Goal: Check status: Check status

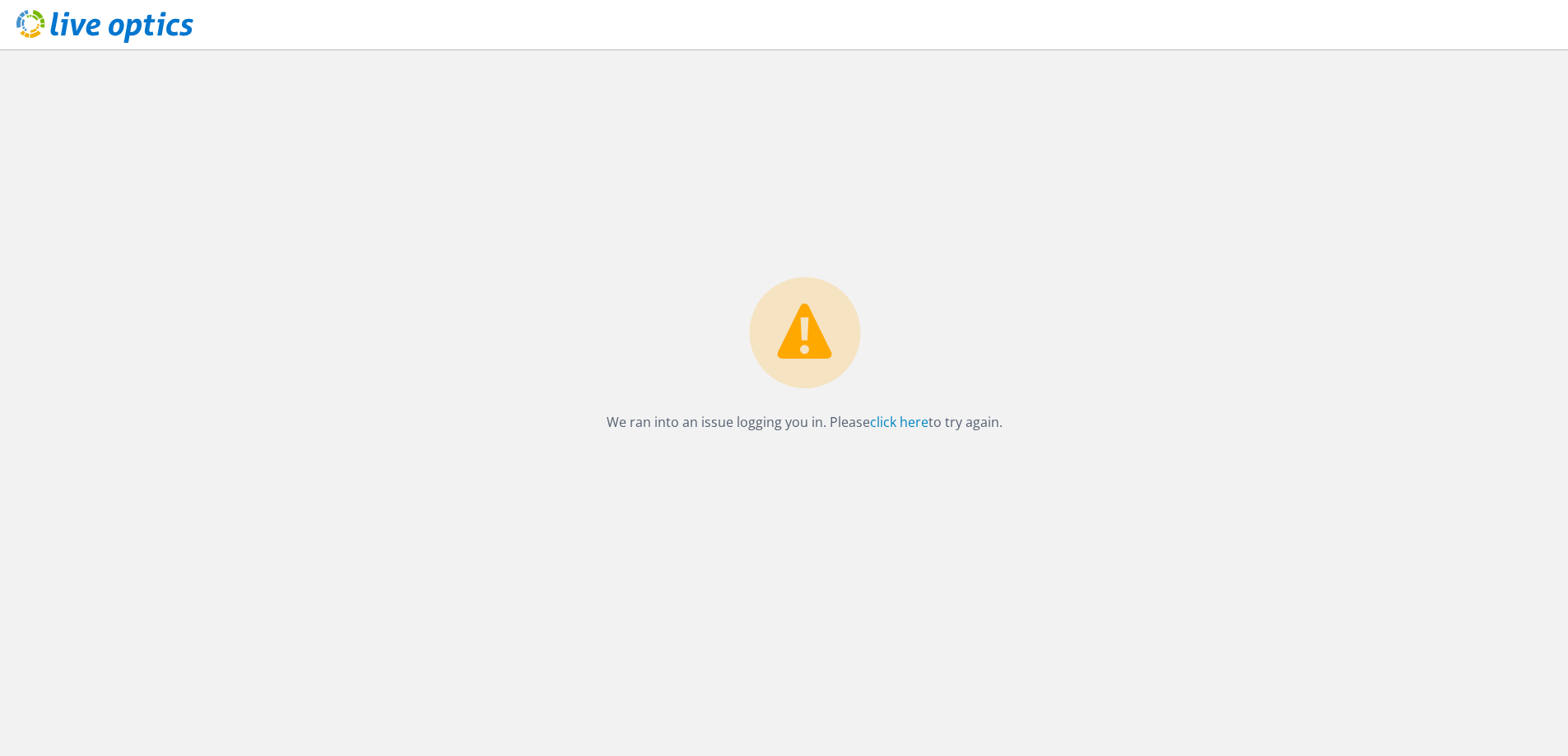
click at [776, 429] on p "We ran into an issue logging you in. Please click here to try again." at bounding box center [804, 422] width 396 height 23
drag, startPoint x: 0, startPoint y: 0, endPoint x: 110, endPoint y: 32, distance: 114.6
click at [110, 32] on use at bounding box center [105, 26] width 177 height 33
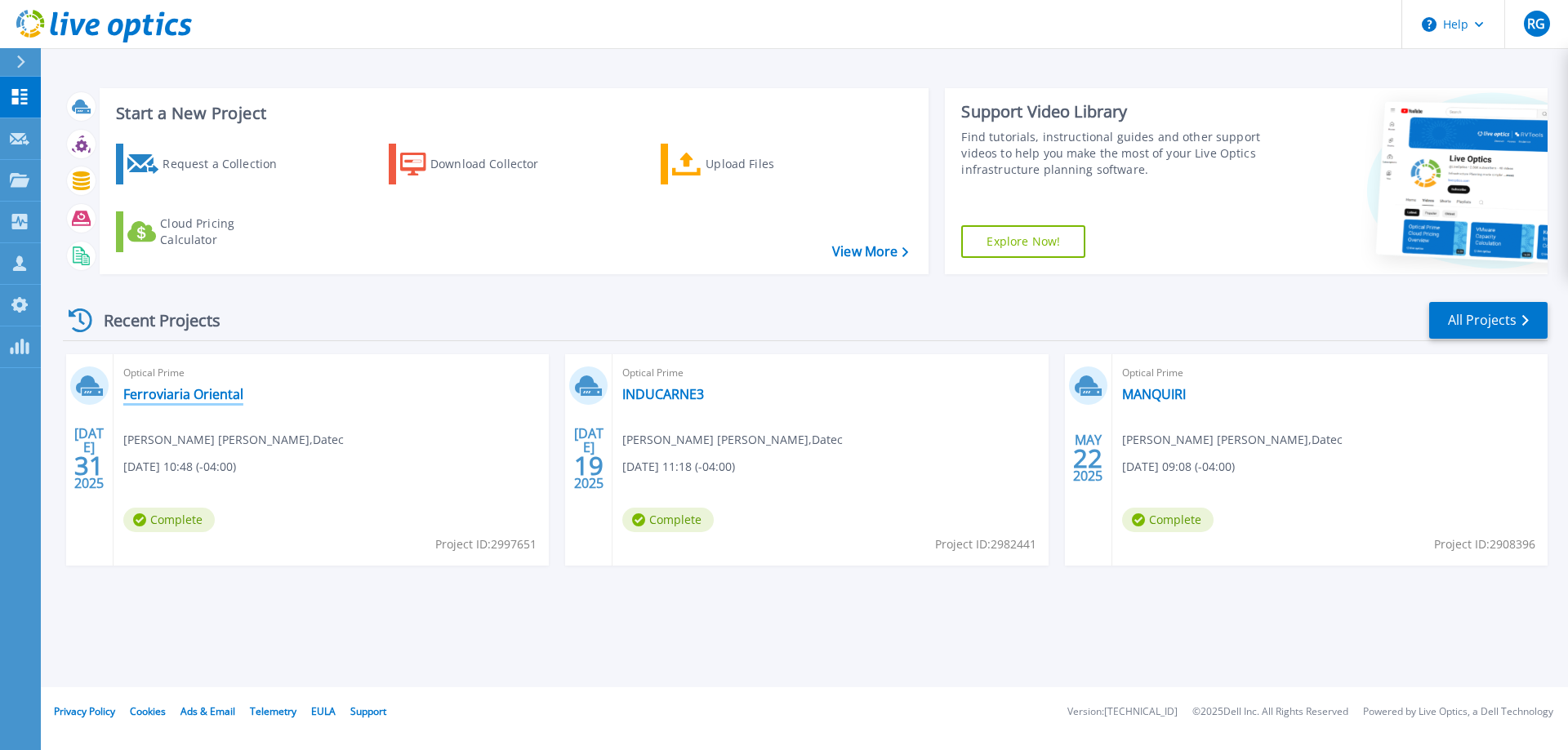
click at [206, 392] on link "Ferroviaria Oriental" at bounding box center [184, 394] width 120 height 17
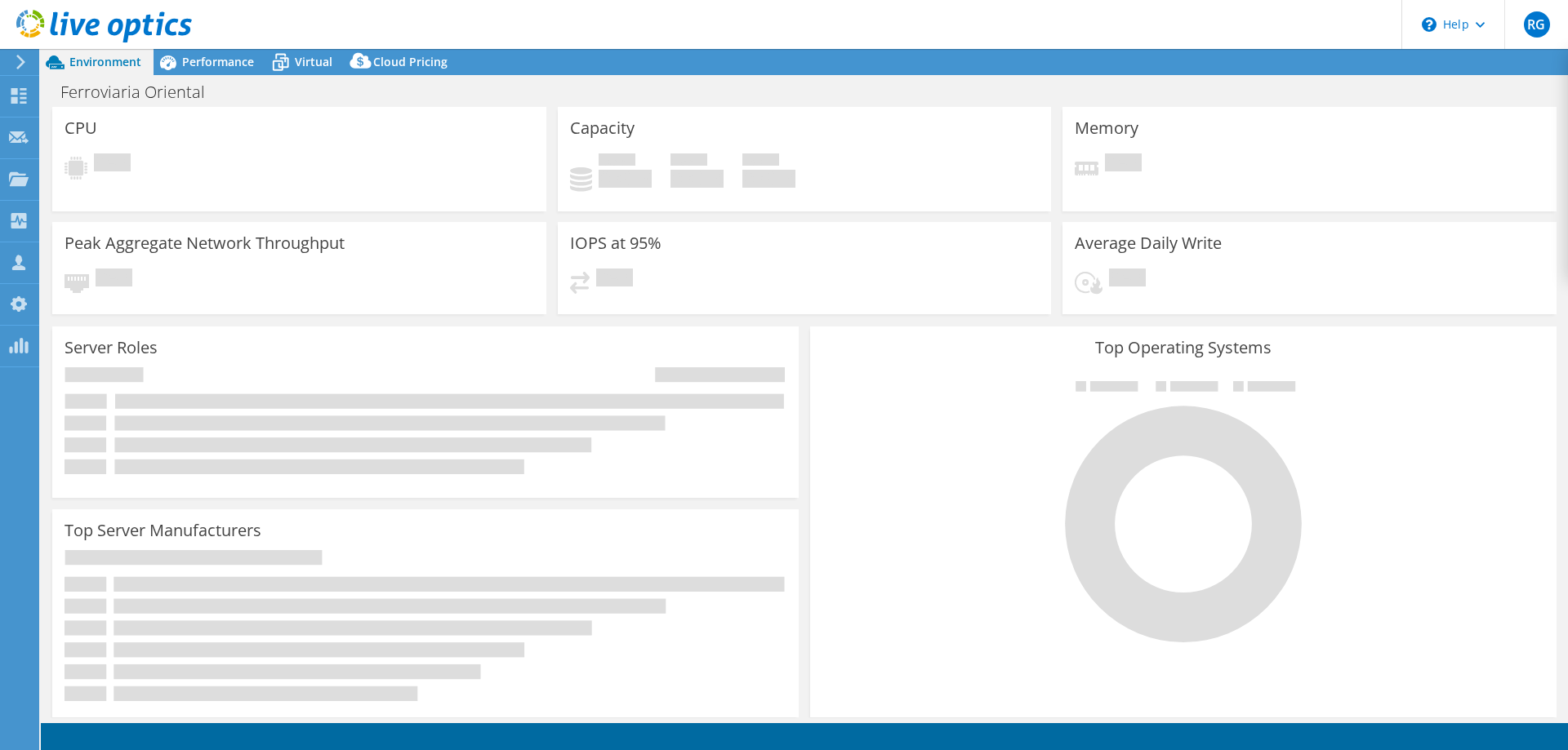
select select "USD"
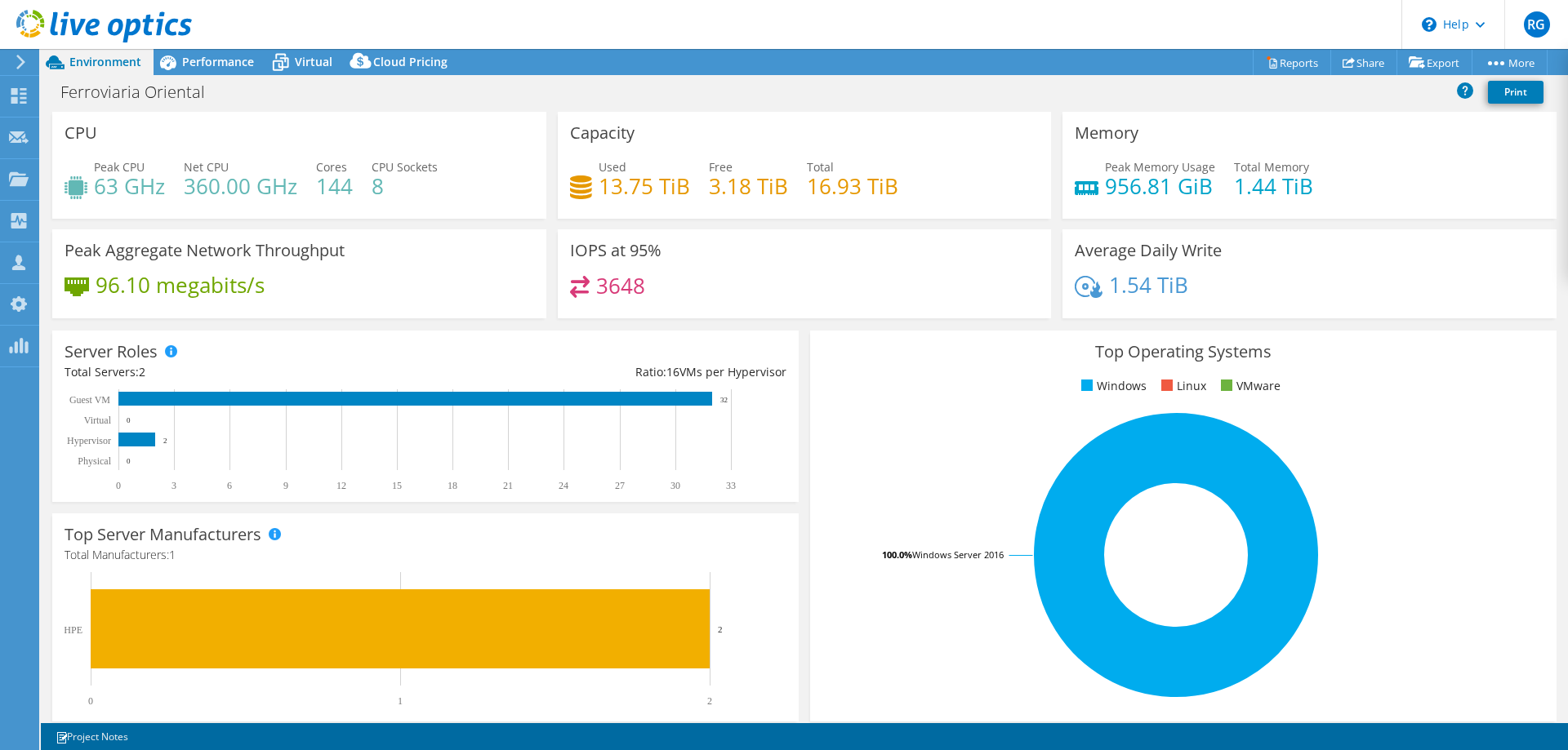
scroll to position [339, 0]
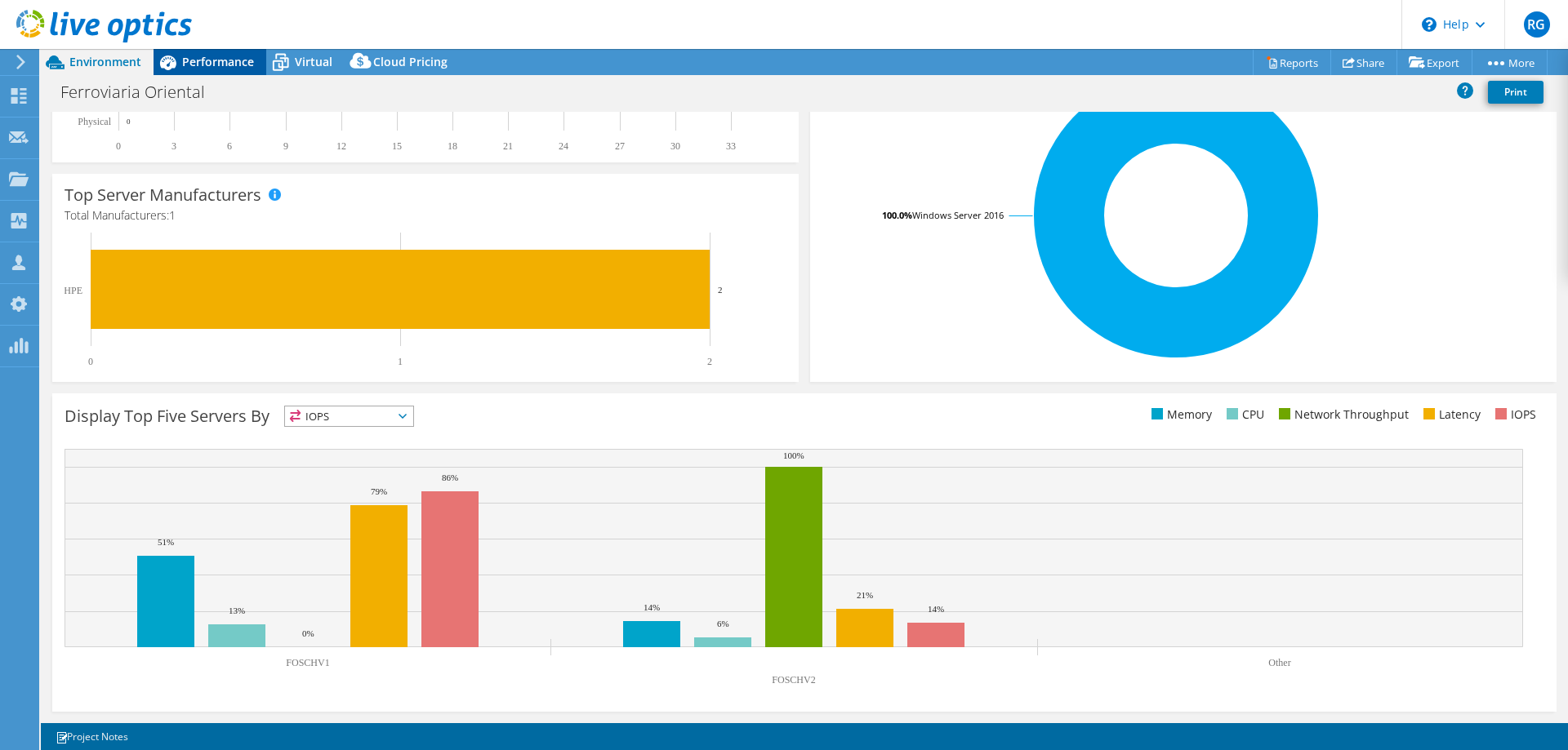
click at [218, 59] on span "Performance" at bounding box center [218, 62] width 72 height 16
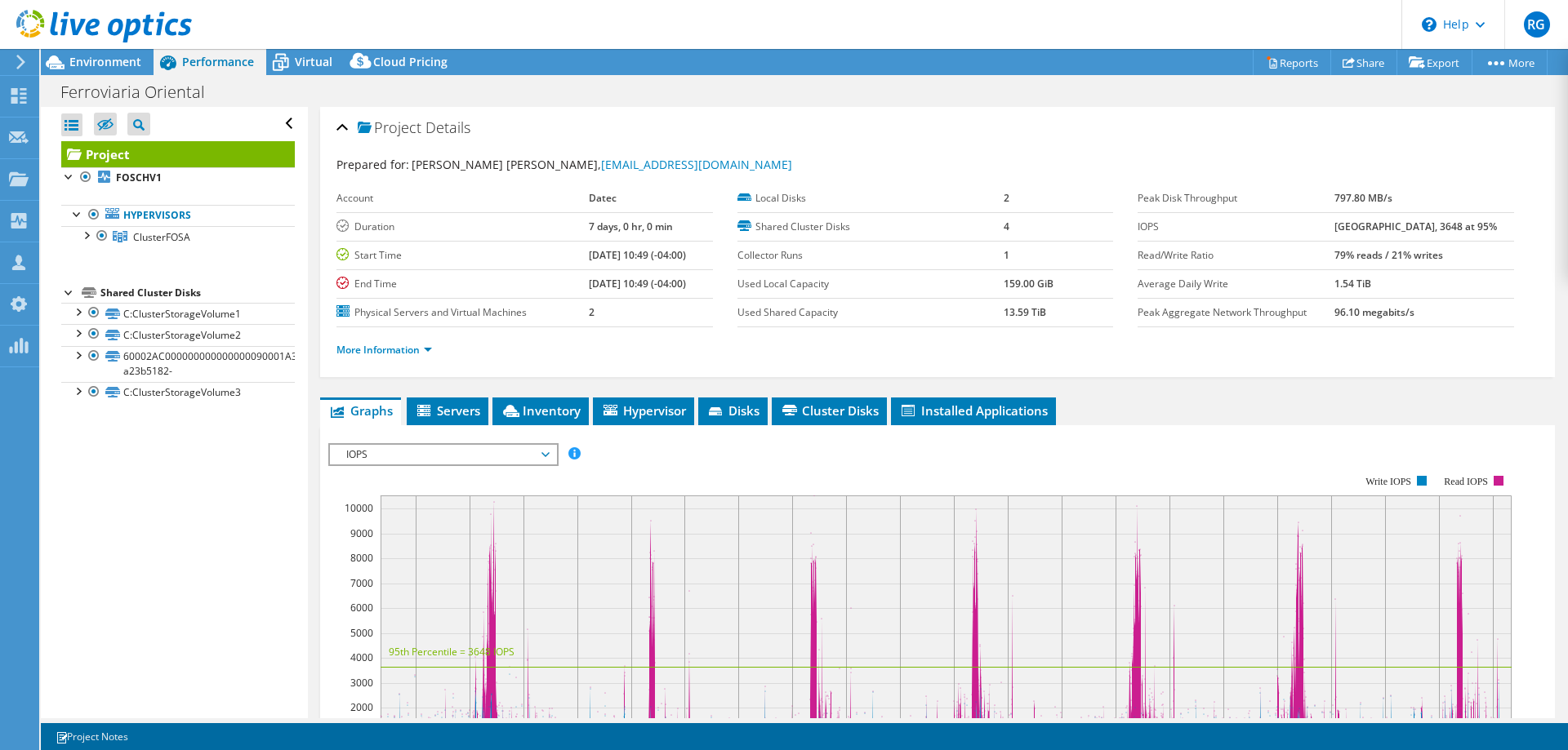
scroll to position [0, 0]
click at [307, 59] on span "Virtual" at bounding box center [313, 62] width 37 height 16
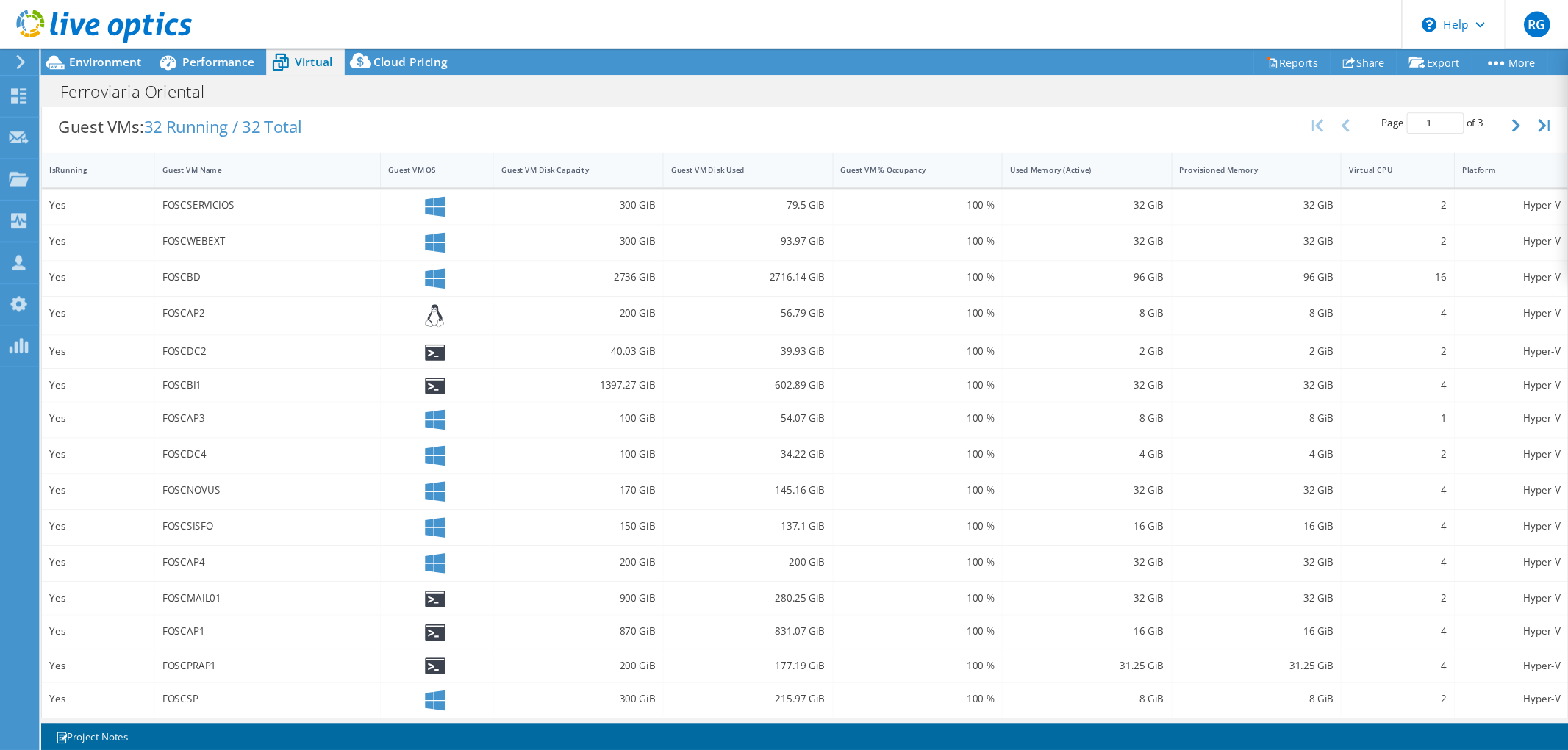
scroll to position [229, 0]
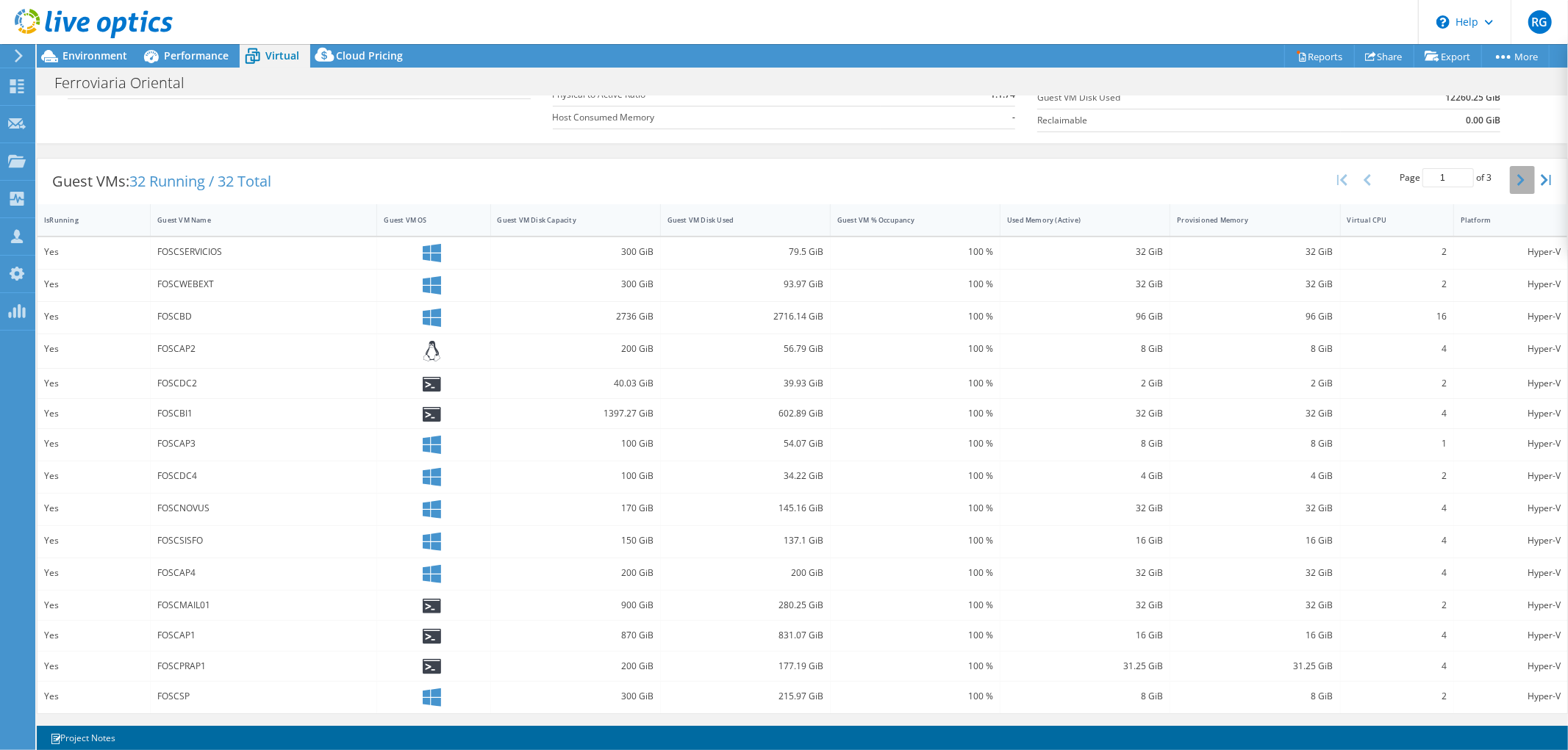
click at [1411, 178] on icon "button" at bounding box center [1520, 179] width 7 height 12
type input "2"
click at [1411, 181] on button "button" at bounding box center [1522, 181] width 25 height 28
type input "3"
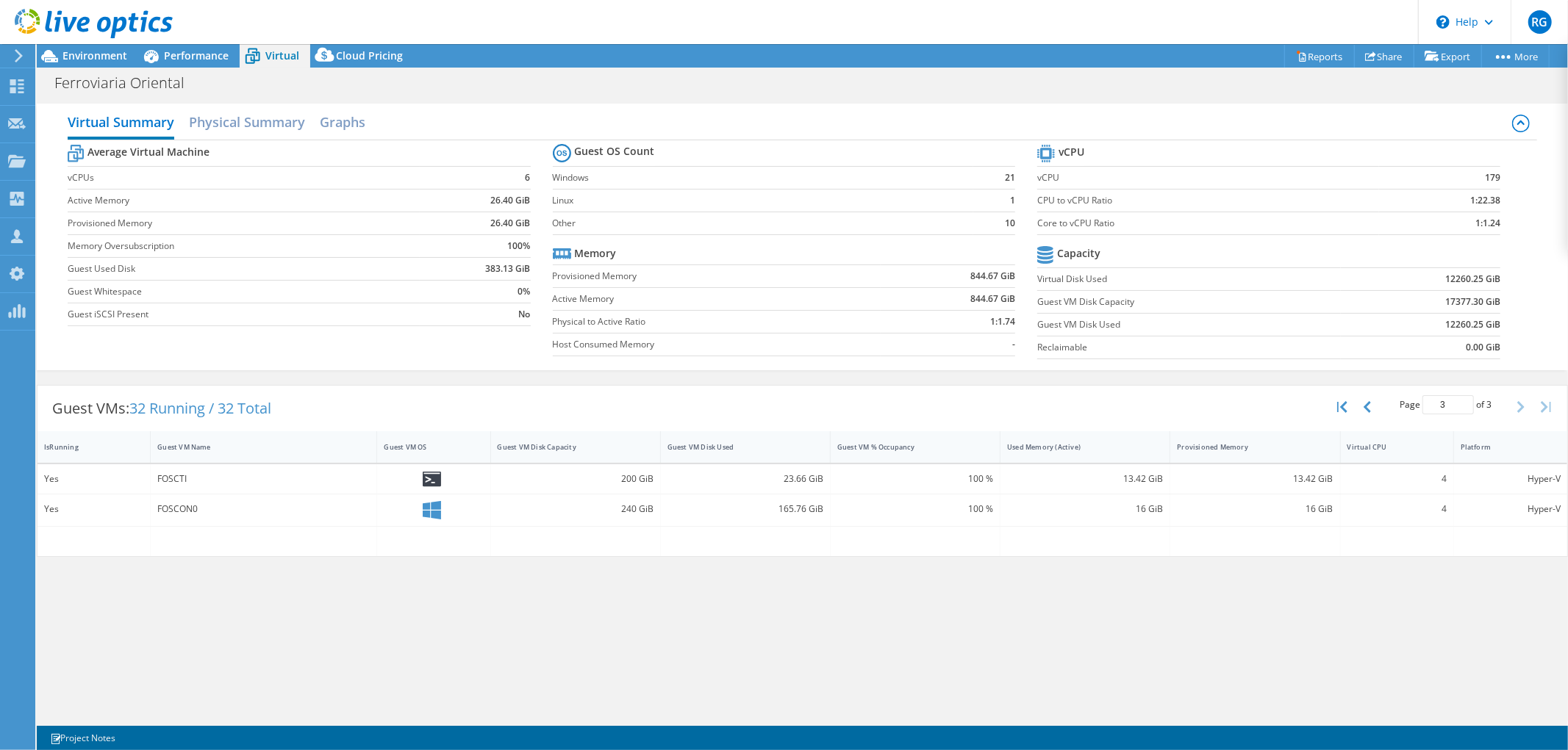
scroll to position [0, 0]
